Goal: Information Seeking & Learning: Learn about a topic

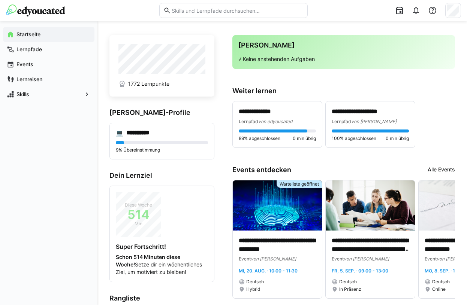
click at [114, 100] on app-home-left "**********" at bounding box center [161, 250] width 105 height 430
click at [0, 0] on app-navigation-label "Lernpfade" at bounding box center [0, 0] width 0 height 0
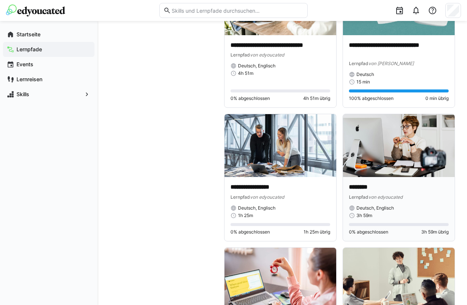
scroll to position [4988, 0]
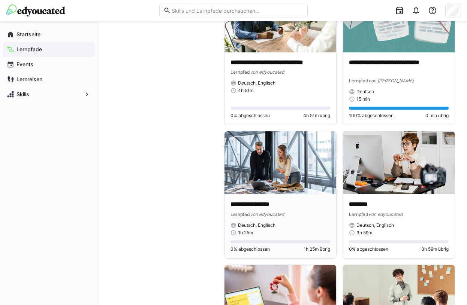
click at [303, 178] on img at bounding box center [280, 163] width 112 height 63
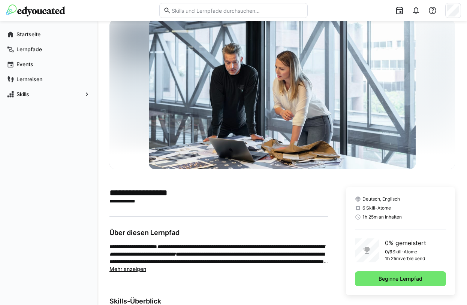
scroll to position [37, 0]
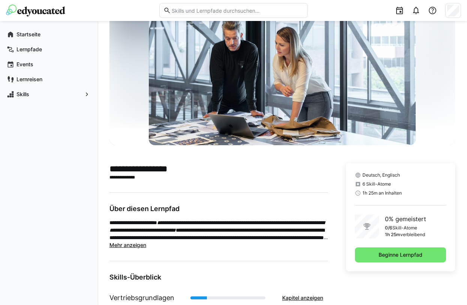
click at [131, 245] on span "Mehr anzeigen" at bounding box center [127, 245] width 37 height 6
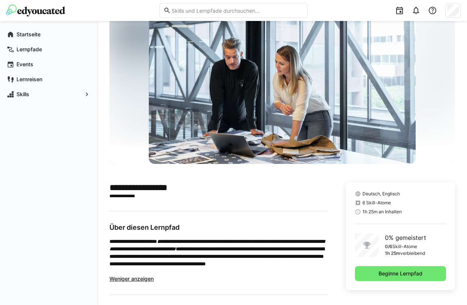
scroll to position [0, 0]
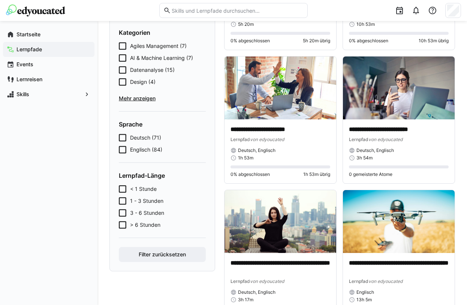
scroll to position [112, 0]
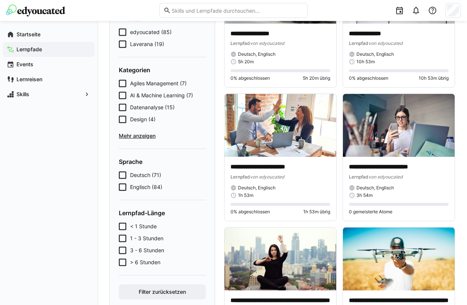
click at [141, 134] on span "Mehr anzeigen" at bounding box center [162, 135] width 87 height 7
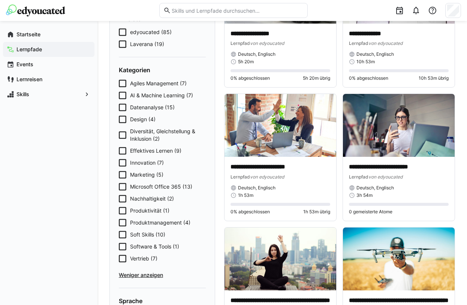
click at [142, 257] on span "Vertrieb (7)" at bounding box center [143, 258] width 27 height 7
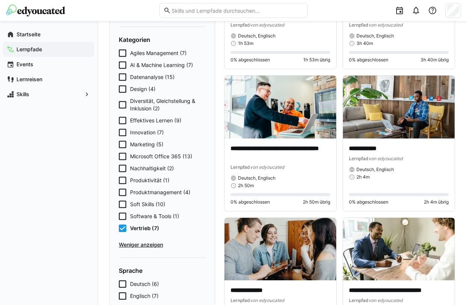
scroll to position [150, 0]
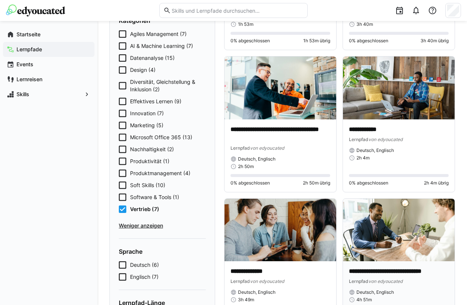
click at [390, 222] on img at bounding box center [399, 230] width 112 height 63
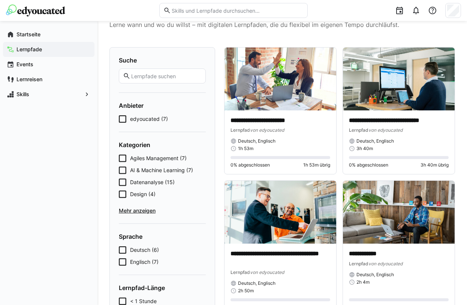
scroll to position [75, 0]
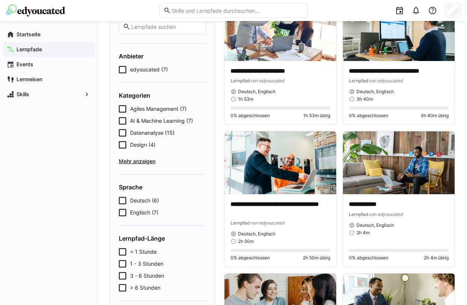
click at [144, 163] on span "Mehr anzeigen" at bounding box center [162, 161] width 87 height 7
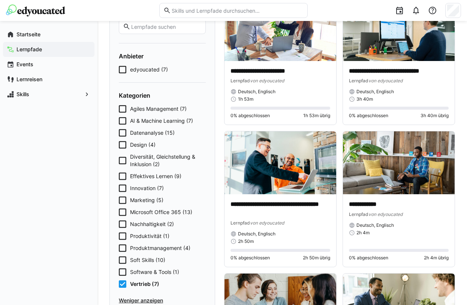
click at [142, 281] on span "Vertrieb (7)" at bounding box center [144, 284] width 29 height 7
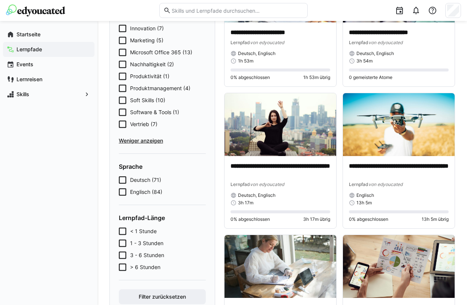
scroll to position [225, 0]
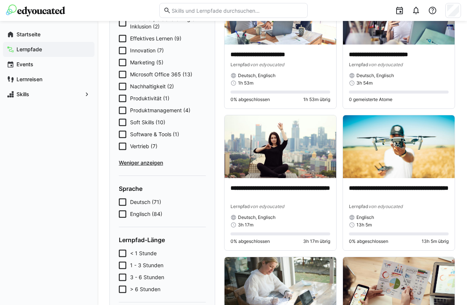
click at [139, 147] on span "Vertrieb (7)" at bounding box center [143, 146] width 27 height 7
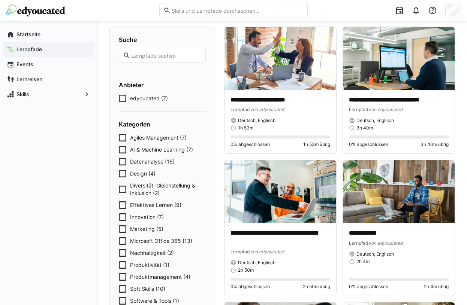
scroll to position [75, 0]
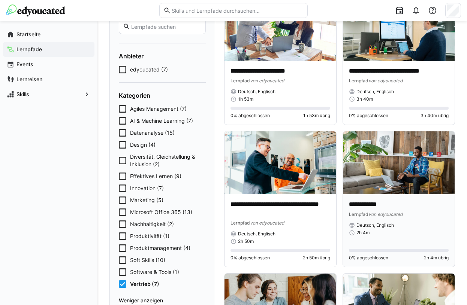
click at [422, 213] on div "Lernpfad von edyoucated" at bounding box center [399, 214] width 100 height 7
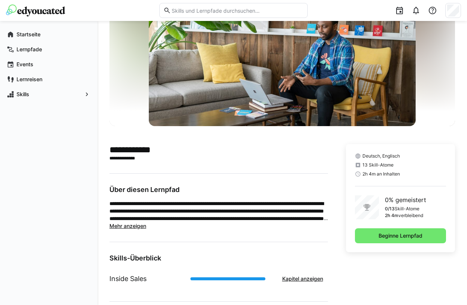
scroll to position [75, 0]
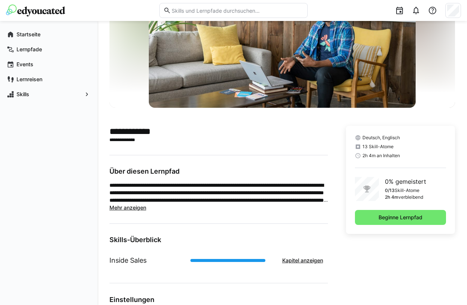
click at [114, 206] on span "Mehr anzeigen" at bounding box center [127, 208] width 37 height 6
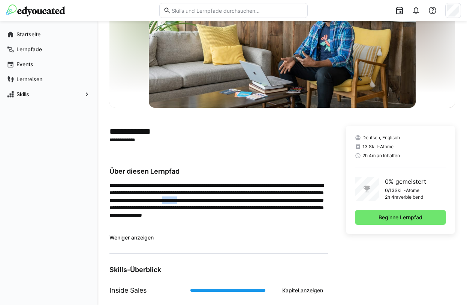
drag, startPoint x: 162, startPoint y: 208, endPoint x: 184, endPoint y: 204, distance: 22.7
click at [184, 204] on p "**********" at bounding box center [218, 208] width 219 height 52
drag, startPoint x: 184, startPoint y: 204, endPoint x: 171, endPoint y: 210, distance: 14.8
copy p "********"
drag, startPoint x: 169, startPoint y: 208, endPoint x: 99, endPoint y: 243, distance: 78.8
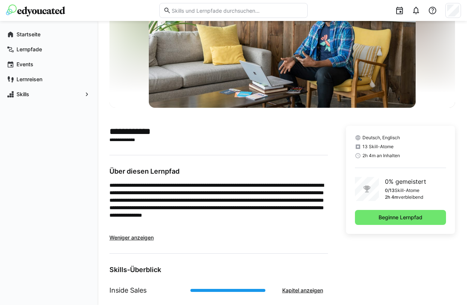
click at [99, 243] on div "**********" at bounding box center [282, 199] width 370 height 506
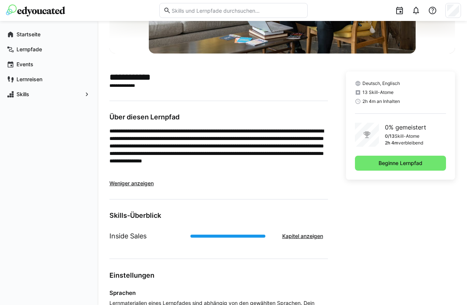
scroll to position [109, 0]
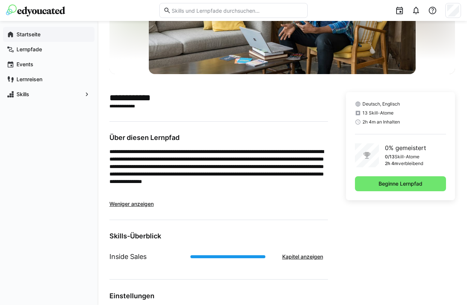
click at [34, 39] on div "Startseite" at bounding box center [48, 34] width 91 height 15
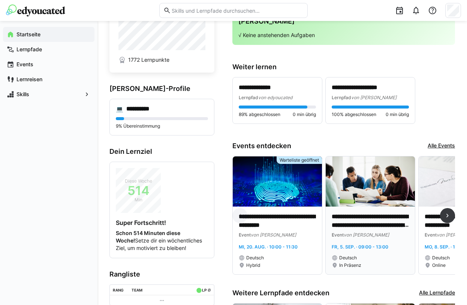
scroll to position [37, 0]
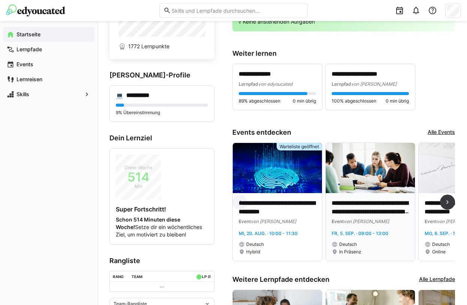
click at [357, 186] on img at bounding box center [370, 168] width 89 height 50
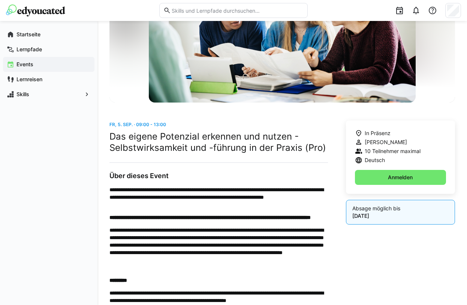
scroll to position [51, 0]
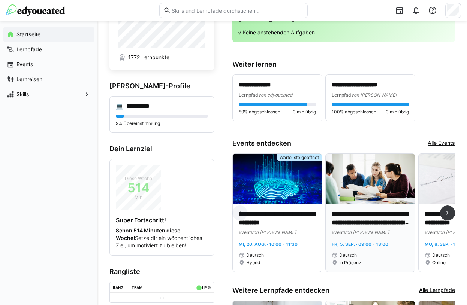
scroll to position [37, 0]
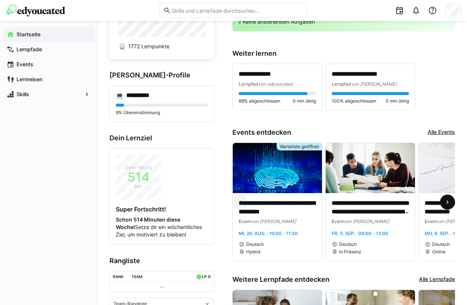
click at [448, 202] on eds-icon at bounding box center [447, 202] width 7 height 7
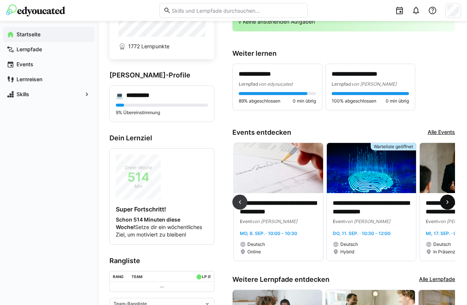
scroll to position [0, 186]
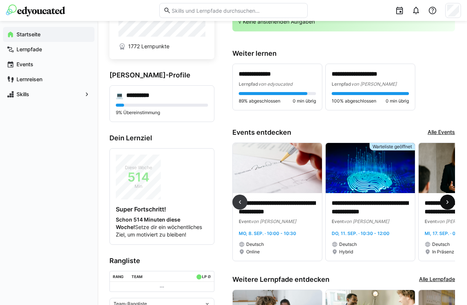
click at [448, 202] on eds-icon at bounding box center [447, 202] width 7 height 7
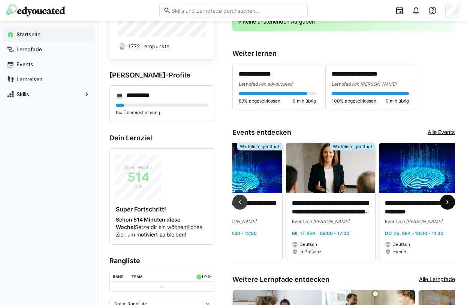
scroll to position [0, 372]
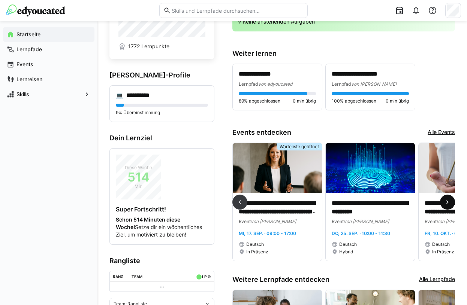
click at [448, 202] on eds-icon at bounding box center [447, 202] width 7 height 7
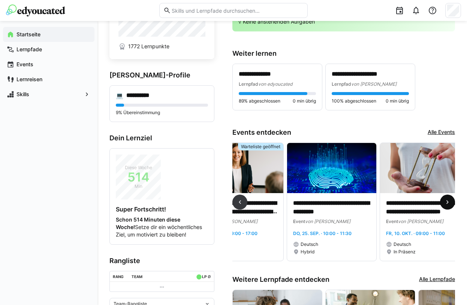
scroll to position [0, 518]
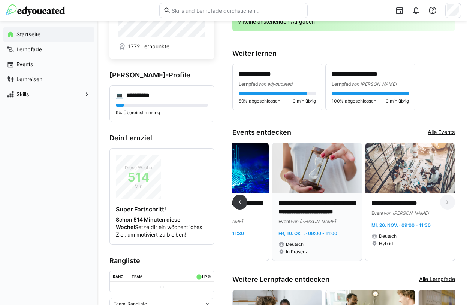
click at [321, 175] on img at bounding box center [316, 168] width 89 height 50
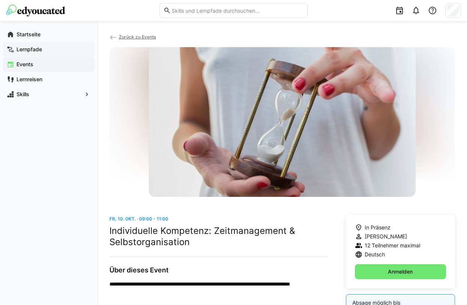
click at [0, 0] on app-navigation-label "Lernpfade" at bounding box center [0, 0] width 0 height 0
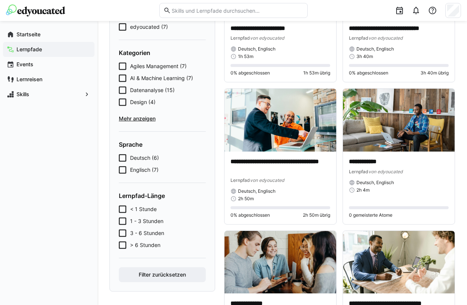
scroll to position [112, 0]
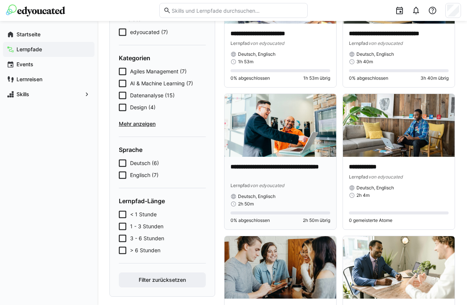
click at [282, 153] on img at bounding box center [280, 125] width 112 height 63
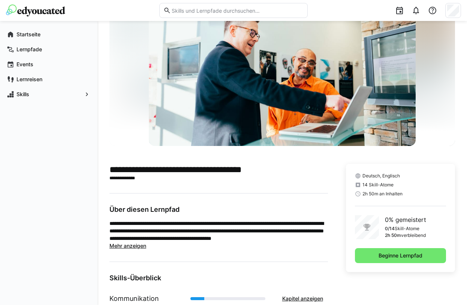
scroll to position [37, 0]
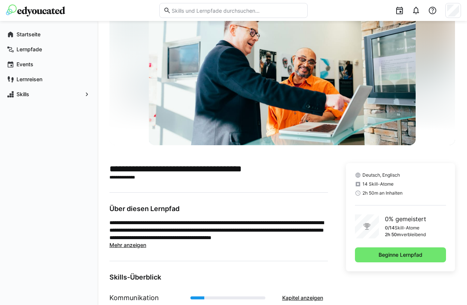
click at [133, 245] on span "Mehr anzeigen" at bounding box center [127, 245] width 37 height 6
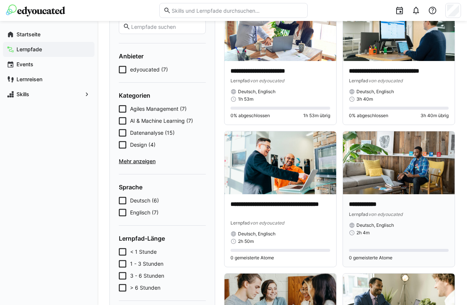
scroll to position [37, 0]
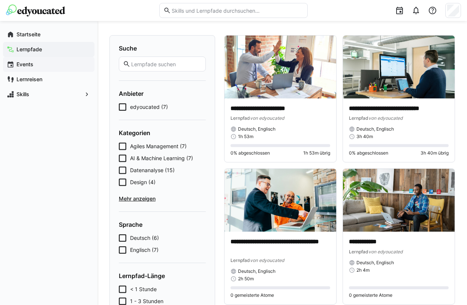
click at [55, 63] on span "Events" at bounding box center [52, 64] width 75 height 7
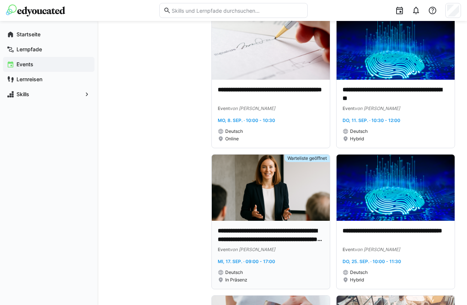
scroll to position [300, 0]
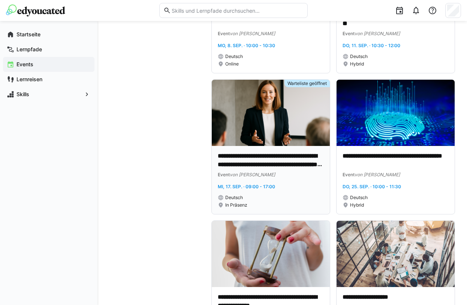
click at [303, 126] on img at bounding box center [271, 113] width 118 height 66
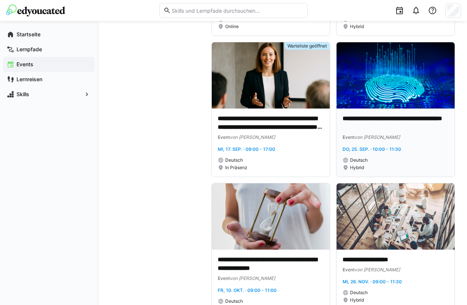
scroll to position [362, 0]
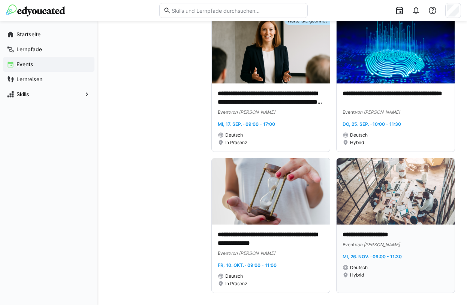
click at [388, 211] on img at bounding box center [396, 192] width 118 height 66
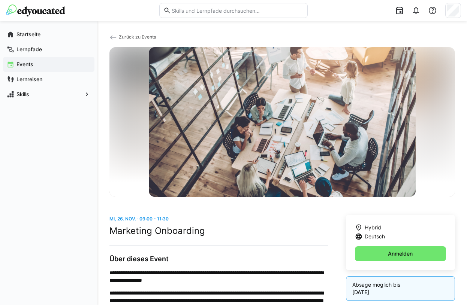
click at [142, 35] on span "Zurück zu Events" at bounding box center [137, 37] width 37 height 6
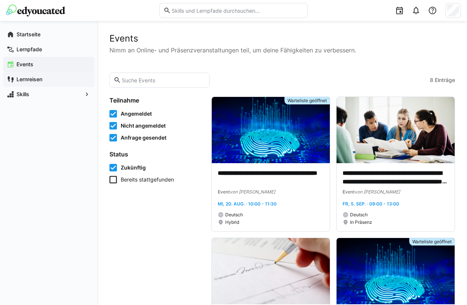
click at [65, 80] on span "Lernreisen" at bounding box center [52, 79] width 75 height 7
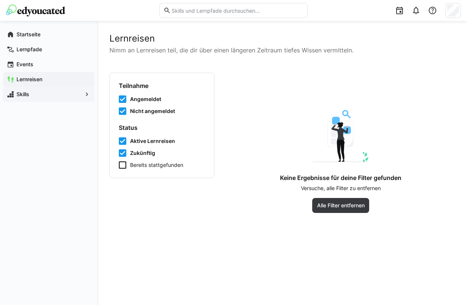
click at [42, 98] on div "Skills" at bounding box center [48, 94] width 91 height 15
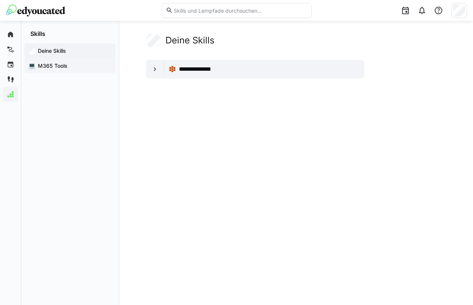
click at [63, 63] on span "M365 Tools" at bounding box center [74, 65] width 75 height 7
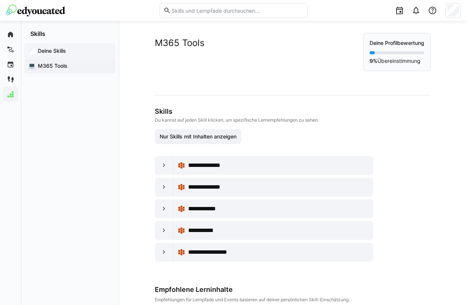
click at [75, 52] on span "Deine Skills" at bounding box center [74, 50] width 75 height 7
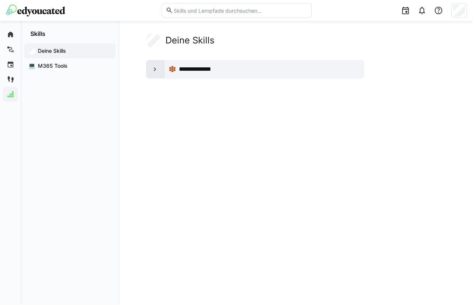
click at [158, 74] on div at bounding box center [155, 69] width 18 height 18
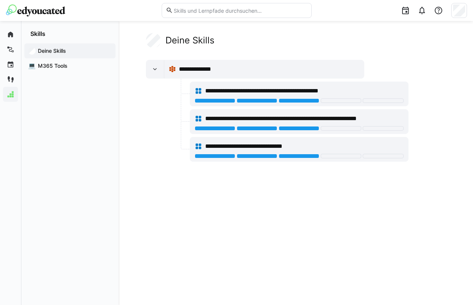
drag, startPoint x: 158, startPoint y: 74, endPoint x: 157, endPoint y: 81, distance: 7.2
click at [157, 81] on div "**********" at bounding box center [277, 111] width 262 height 102
click at [156, 72] on eds-icon at bounding box center [154, 69] width 7 height 7
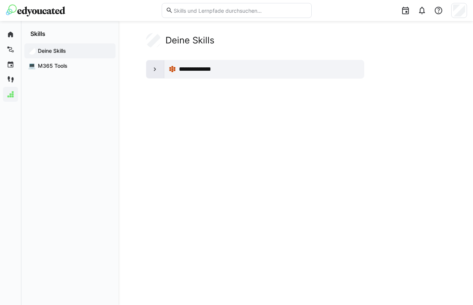
click at [156, 72] on eds-icon at bounding box center [154, 69] width 7 height 7
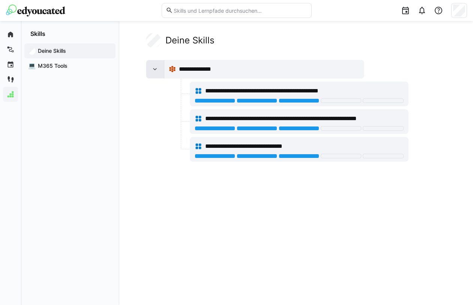
click at [158, 75] on div at bounding box center [155, 69] width 18 height 18
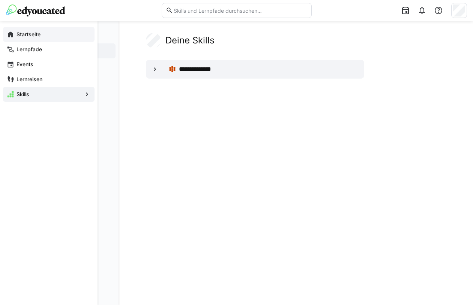
click at [10, 35] on eds-icon at bounding box center [10, 34] width 7 height 7
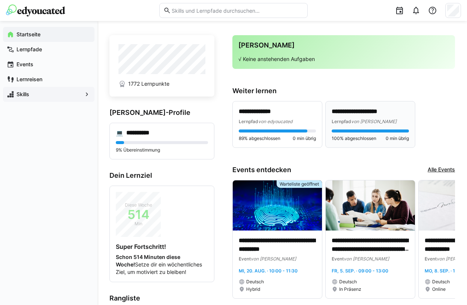
click at [397, 118] on div "Lernpfad von Laverana" at bounding box center [370, 121] width 77 height 7
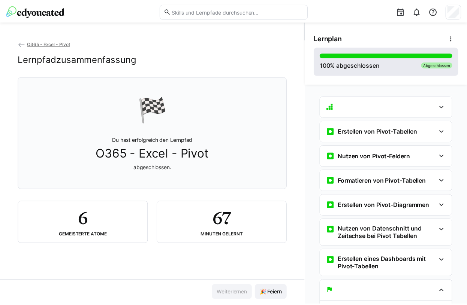
scroll to position [21, 0]
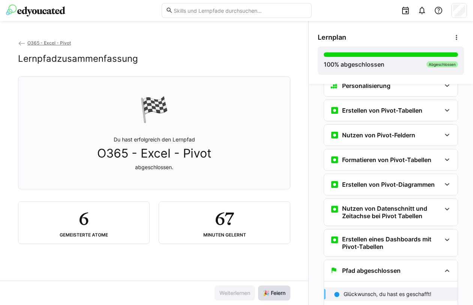
click at [272, 295] on span "🎉 Feiern" at bounding box center [274, 293] width 25 height 7
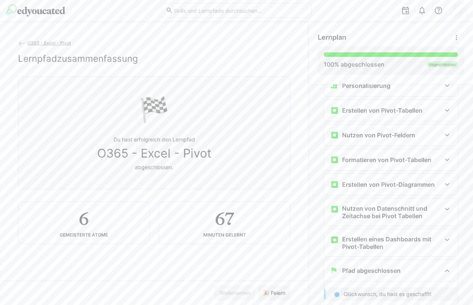
click at [25, 41] on eds-icon at bounding box center [21, 43] width 7 height 7
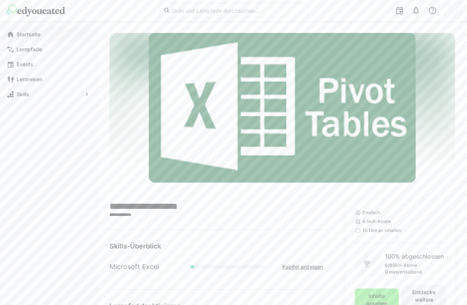
click at [0, 0] on app-navigation-label "Startseite" at bounding box center [0, 0] width 0 height 0
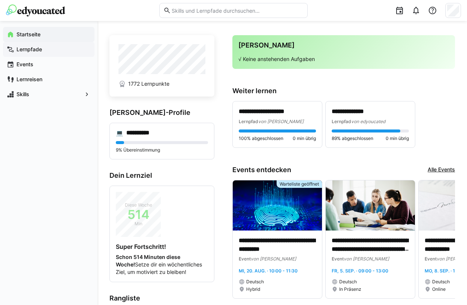
click at [36, 45] on div "Lernpfade" at bounding box center [48, 49] width 91 height 15
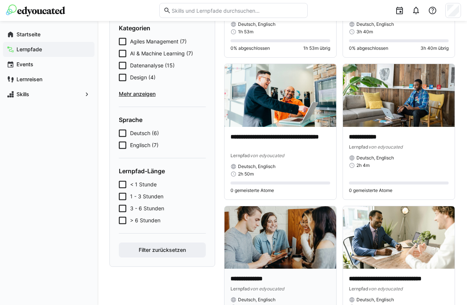
scroll to position [129, 0]
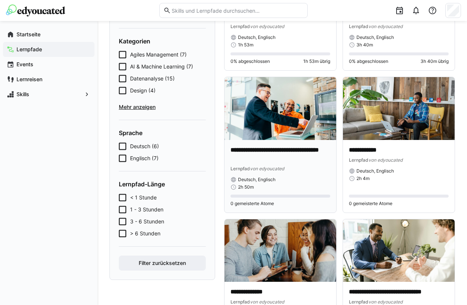
click at [288, 96] on img at bounding box center [280, 108] width 112 height 63
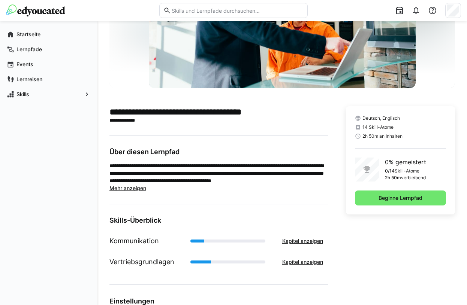
scroll to position [112, 0]
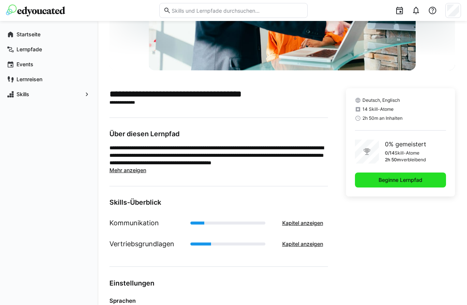
click at [420, 180] on span "Beginne Lernpfad" at bounding box center [400, 180] width 46 height 7
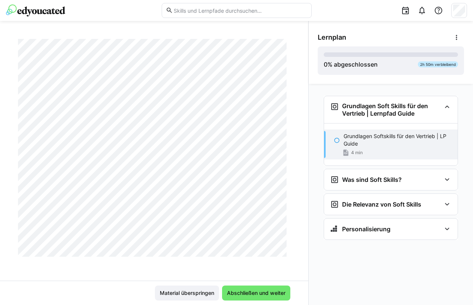
scroll to position [190, 0]
click at [252, 290] on span "Abschließen und weiter" at bounding box center [256, 293] width 61 height 7
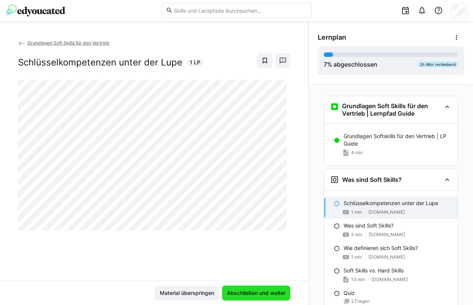
click at [260, 292] on span "Abschließen und weiter" at bounding box center [256, 293] width 61 height 7
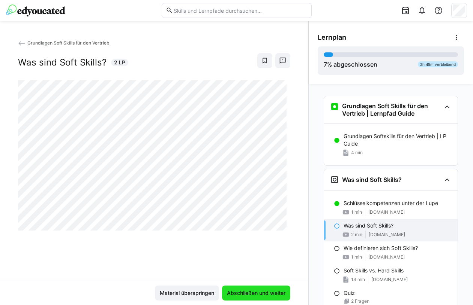
click at [254, 292] on span "Abschließen und weiter" at bounding box center [256, 293] width 61 height 7
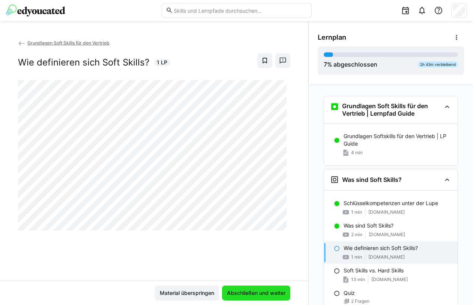
click at [247, 292] on span "Abschließen und weiter" at bounding box center [256, 293] width 61 height 7
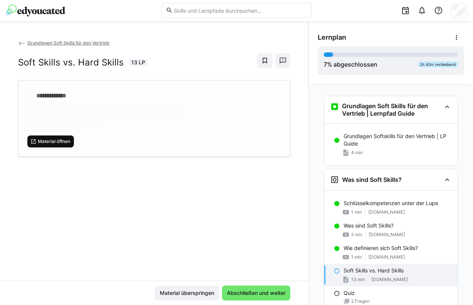
click at [67, 143] on span "Material öffnen" at bounding box center [54, 142] width 34 height 6
